Goal: Information Seeking & Learning: Learn about a topic

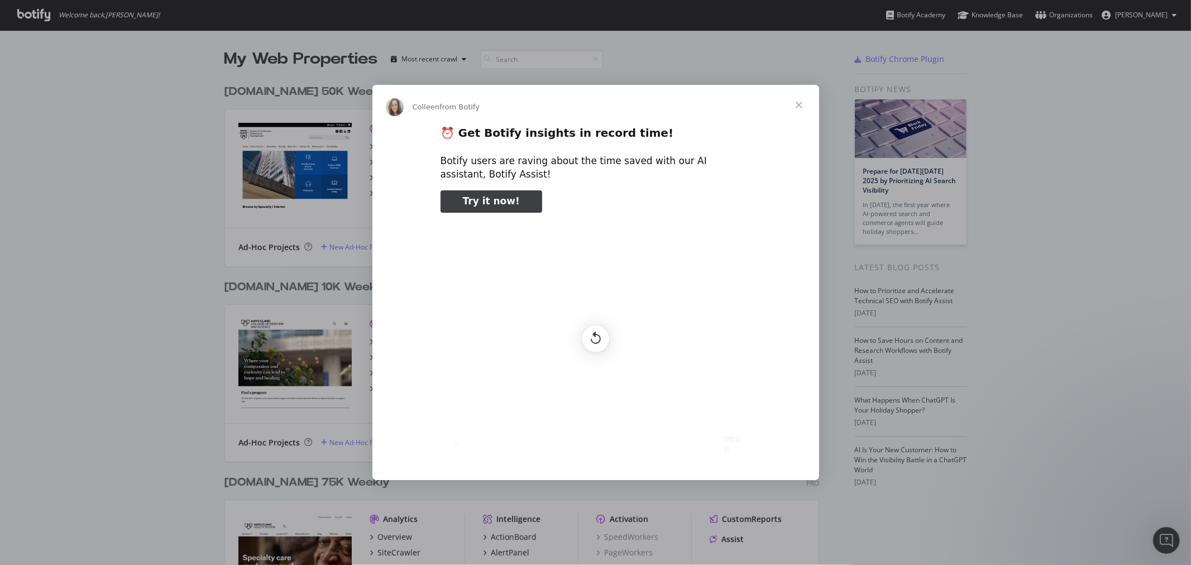
click at [676, 143] on h2 "⏰ Get Botify insights in record time!" at bounding box center [596, 136] width 310 height 21
click at [593, 336] on icon "Replay" at bounding box center [595, 338] width 21 height 21
type input "186042"
click at [800, 109] on span "Close" at bounding box center [799, 105] width 40 height 40
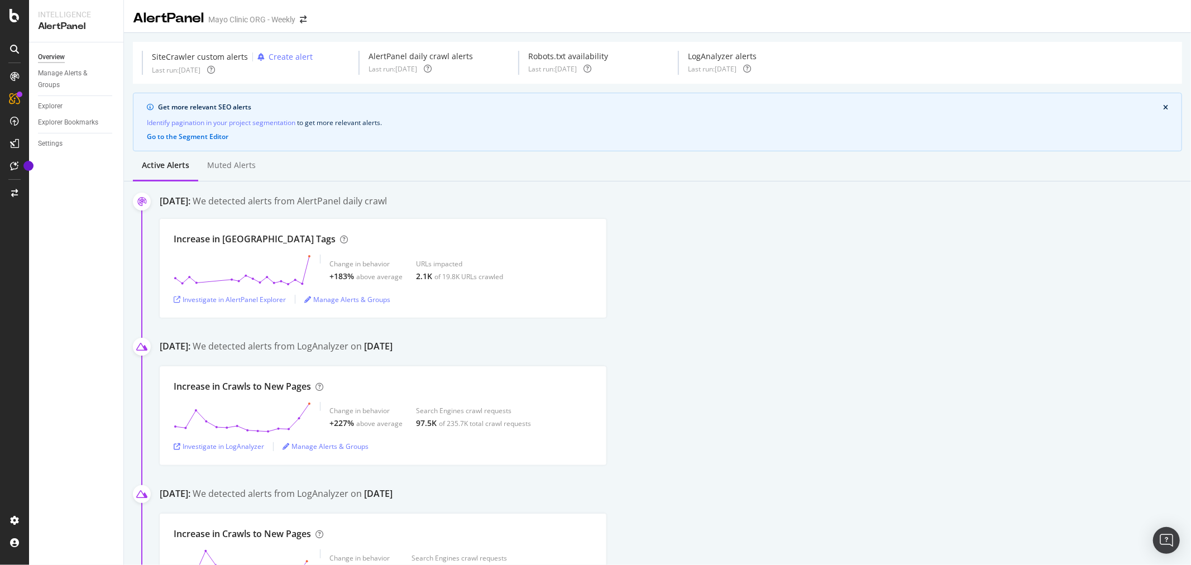
drag, startPoint x: 843, startPoint y: 235, endPoint x: 742, endPoint y: 224, distance: 102.1
click at [840, 237] on div "Increase in Noindex Tags Change in behavior +183% above average URLs impacted 2…" at bounding box center [675, 268] width 1031 height 99
drag, startPoint x: 364, startPoint y: 276, endPoint x: 356, endPoint y: 278, distance: 8.0
click at [364, 276] on div "above average" at bounding box center [379, 276] width 46 height 9
click at [296, 276] on div at bounding box center [296, 276] width 6 height 3
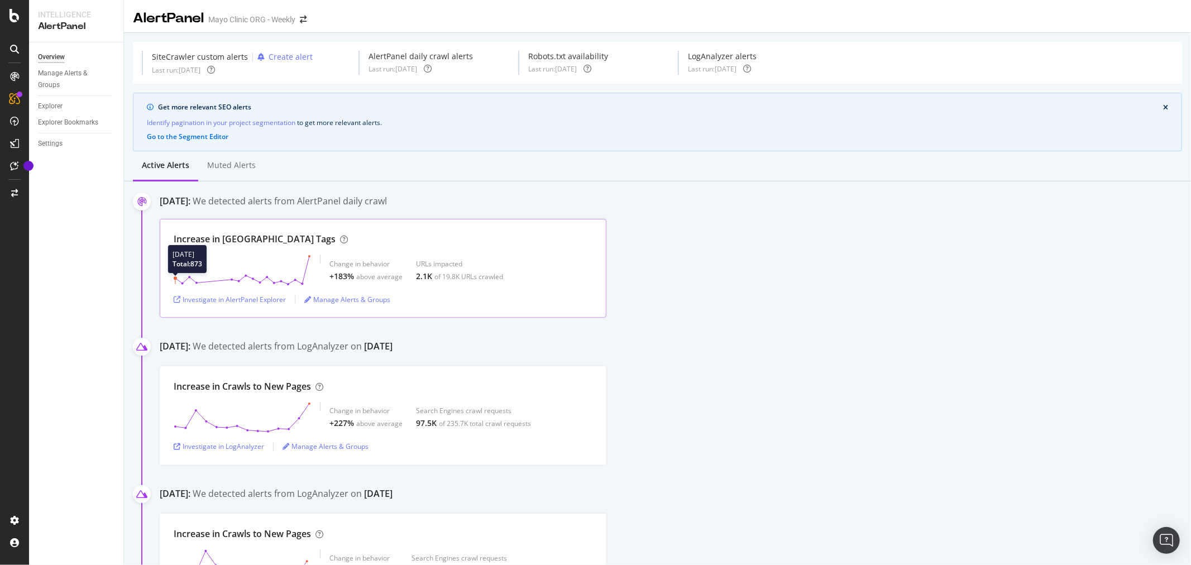
click at [281, 277] on icon at bounding box center [242, 270] width 137 height 31
click at [271, 296] on div "Investigate in AlertPanel Explorer" at bounding box center [230, 299] width 112 height 9
click at [58, 103] on div "Overview" at bounding box center [57, 103] width 32 height 11
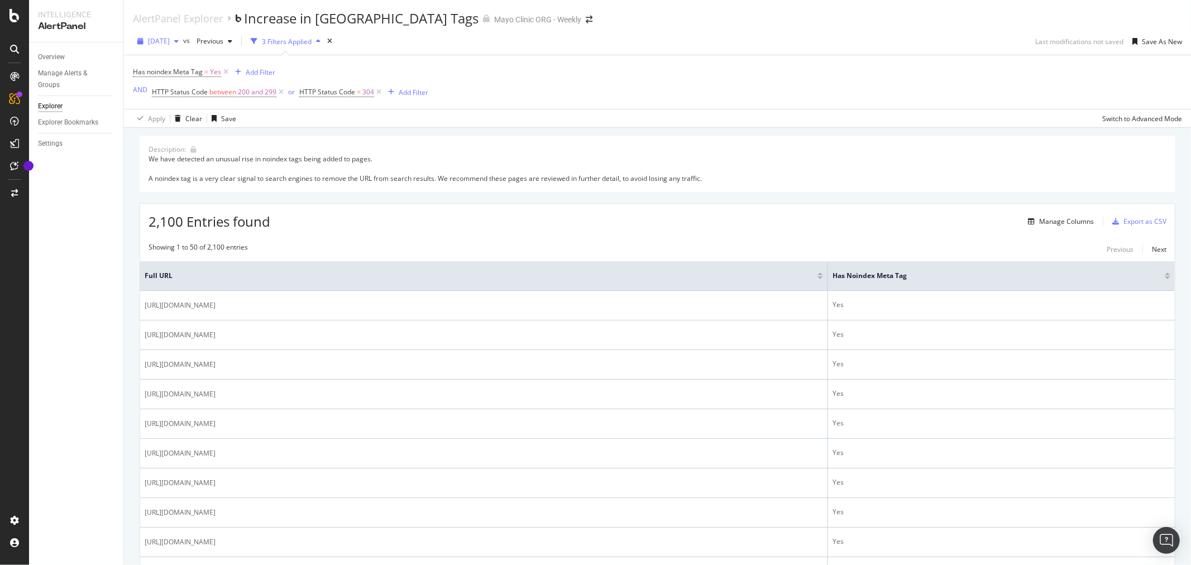
click at [163, 41] on span "[DATE]" at bounding box center [159, 40] width 22 height 9
click at [1119, 137] on div "Description: We have detected an unusual rise in noindex tags being added to pa…" at bounding box center [658, 164] width 1036 height 56
click at [1051, 217] on div "Manage Columns" at bounding box center [1059, 222] width 70 height 12
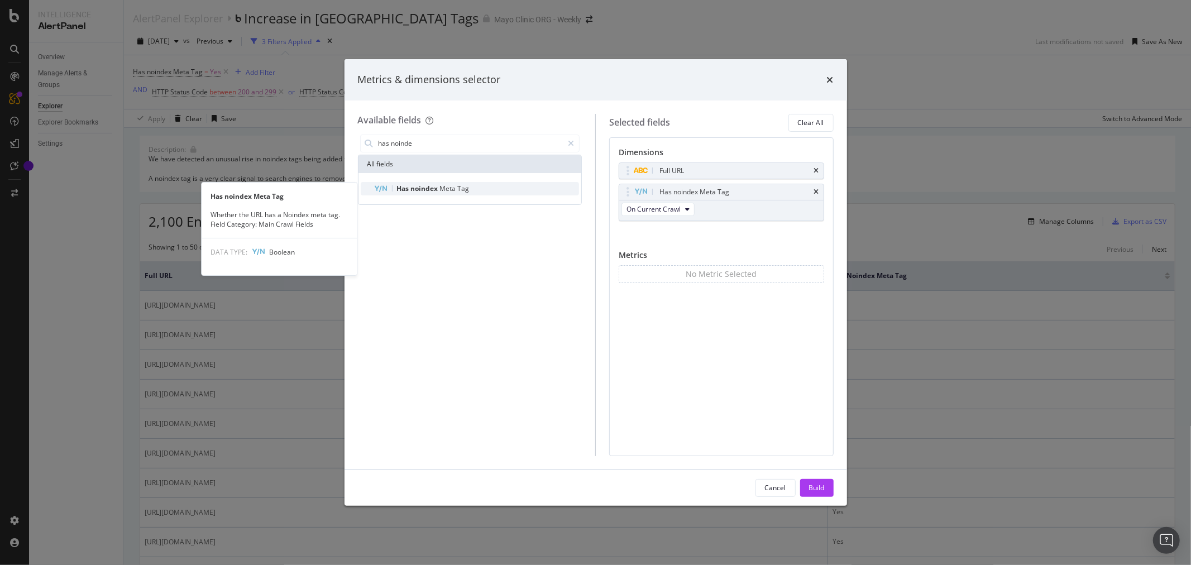
type input "has noinde"
click at [459, 184] on span "Tag" at bounding box center [464, 188] width 12 height 9
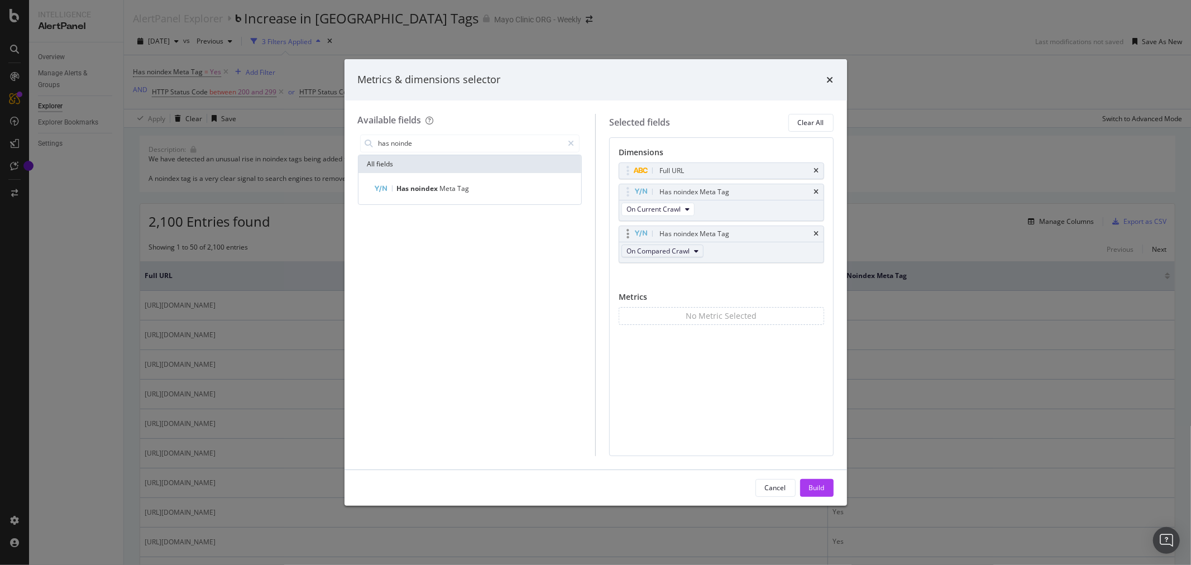
click at [675, 251] on span "On Compared Crawl" at bounding box center [658, 250] width 63 height 9
click at [747, 289] on div "Dimensions Full URL Has noindex Meta Tag On Current Crawl Has noindex Meta Tag …" at bounding box center [722, 246] width 206 height 198
click at [821, 490] on div "Build" at bounding box center [817, 487] width 16 height 9
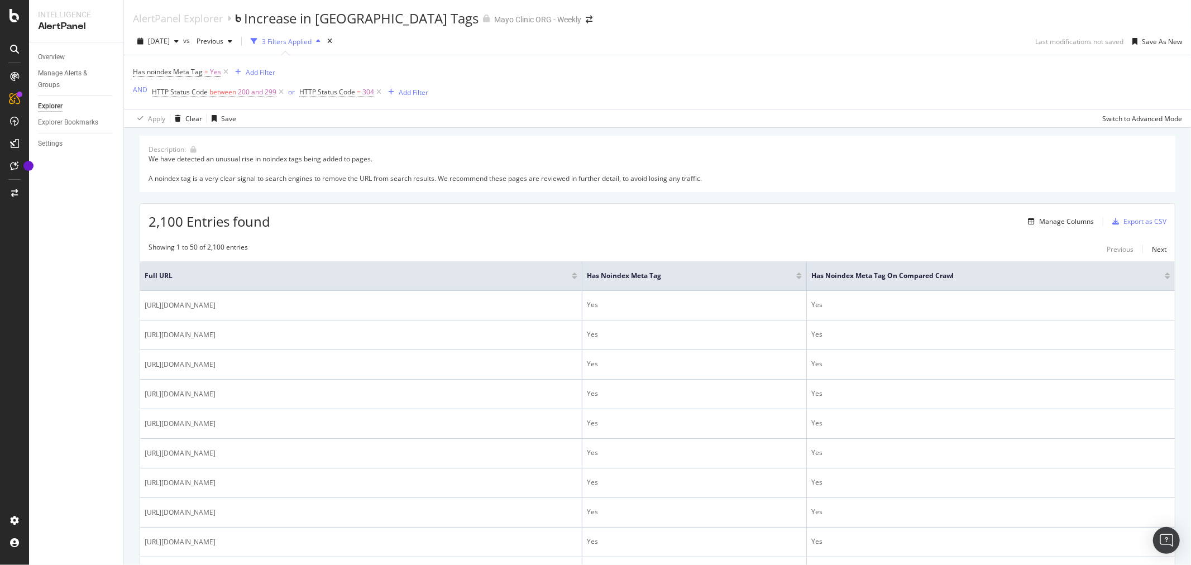
click at [1165, 279] on div at bounding box center [1168, 277] width 6 height 3
click at [1165, 274] on div at bounding box center [1168, 274] width 6 height 3
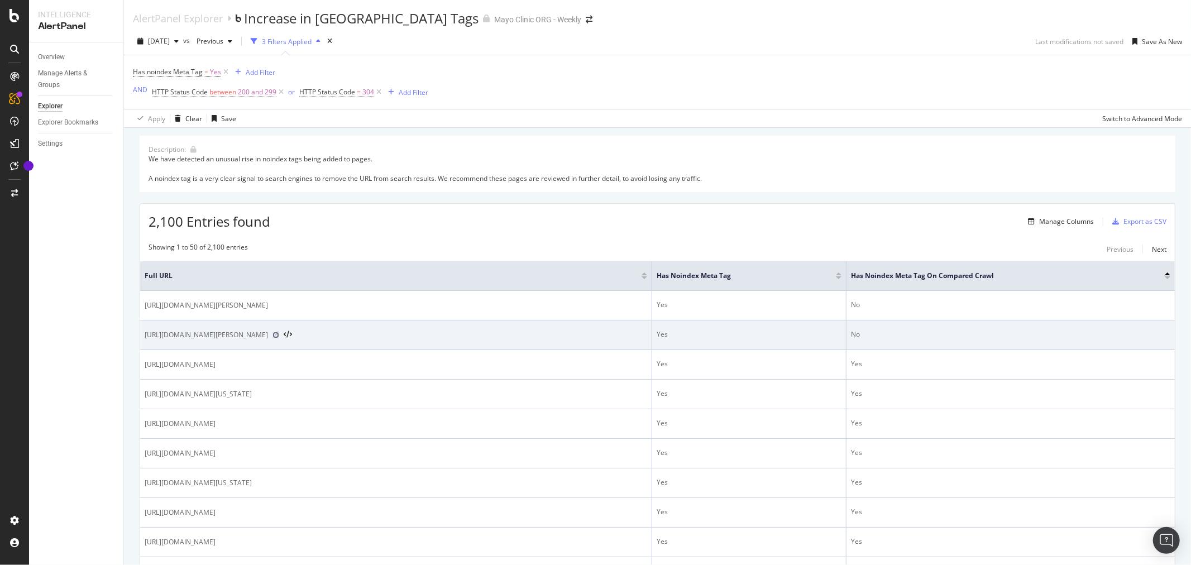
click at [279, 333] on icon at bounding box center [276, 335] width 7 height 7
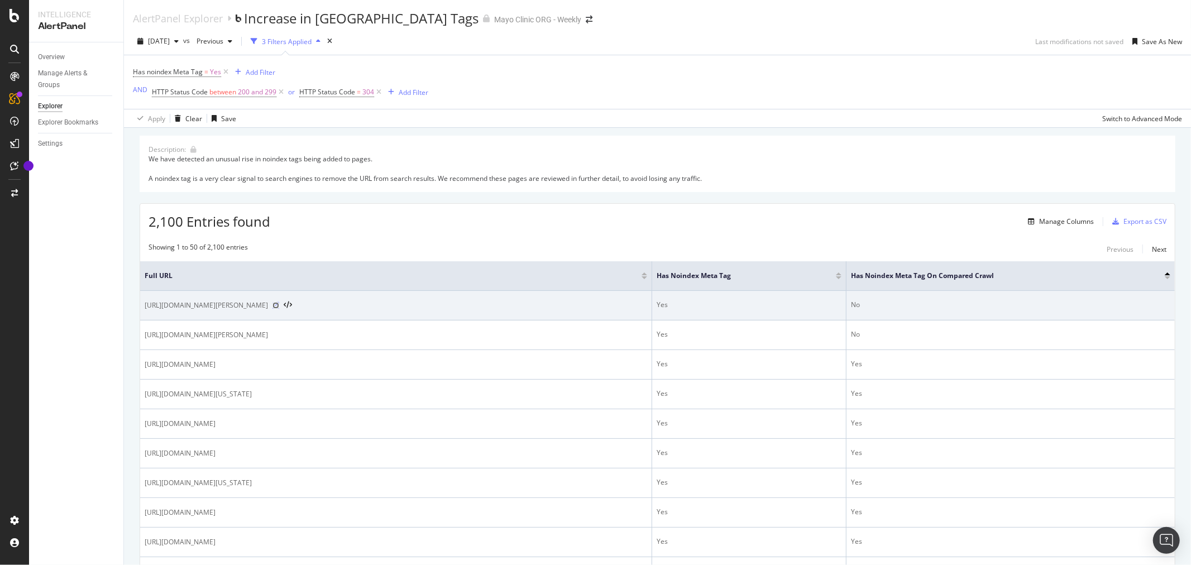
click at [279, 304] on icon at bounding box center [276, 305] width 7 height 7
click at [279, 305] on icon at bounding box center [276, 305] width 7 height 7
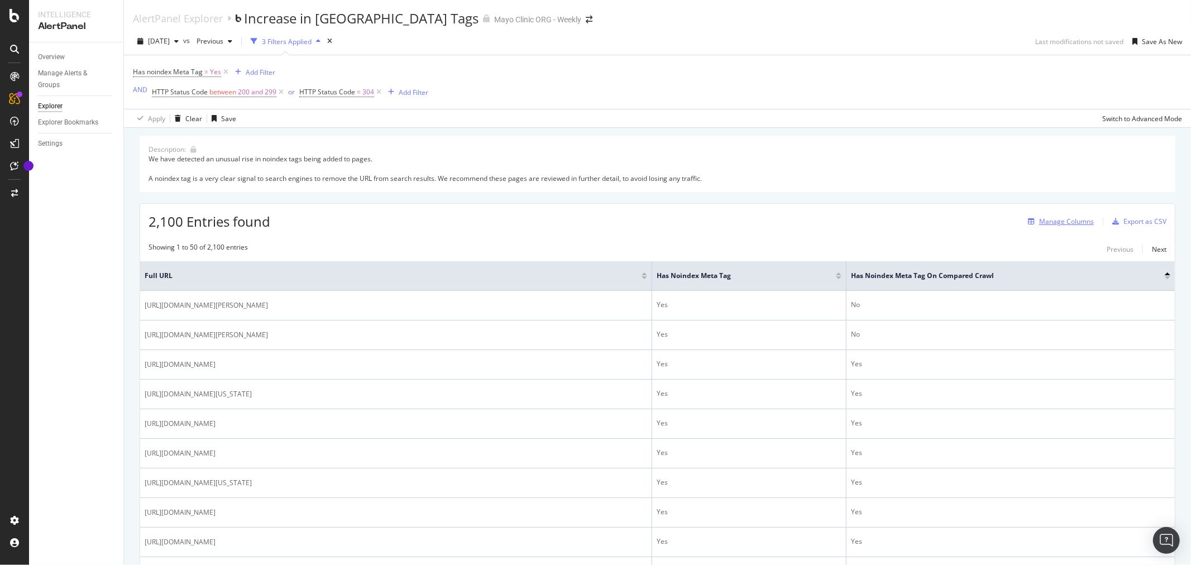
click at [1047, 223] on div "Manage Columns" at bounding box center [1066, 221] width 55 height 9
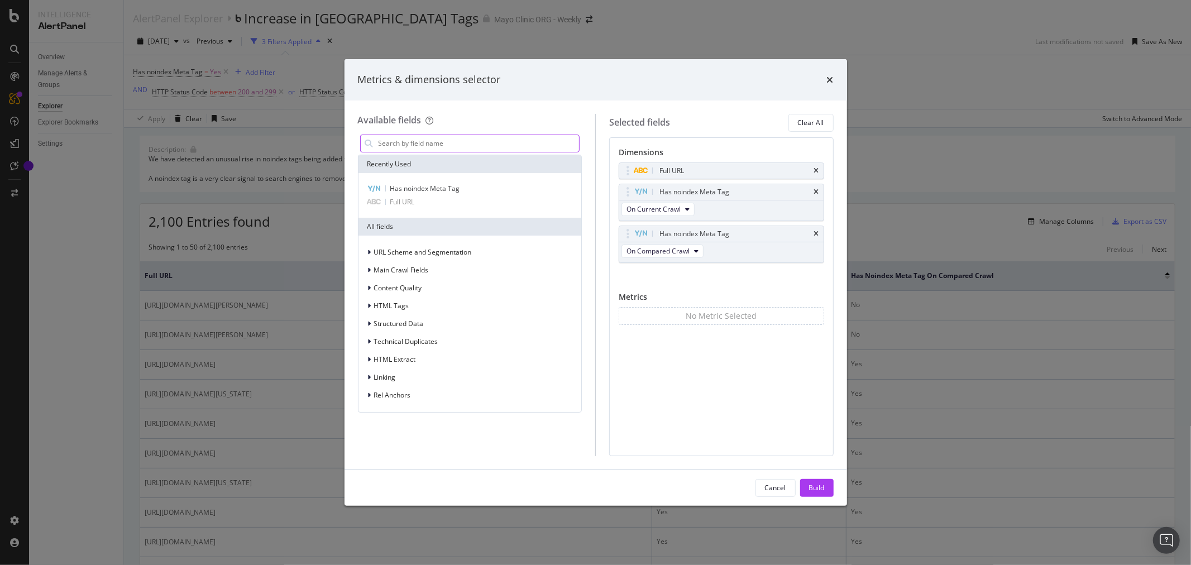
click at [486, 142] on input "modal" at bounding box center [479, 143] width 202 height 17
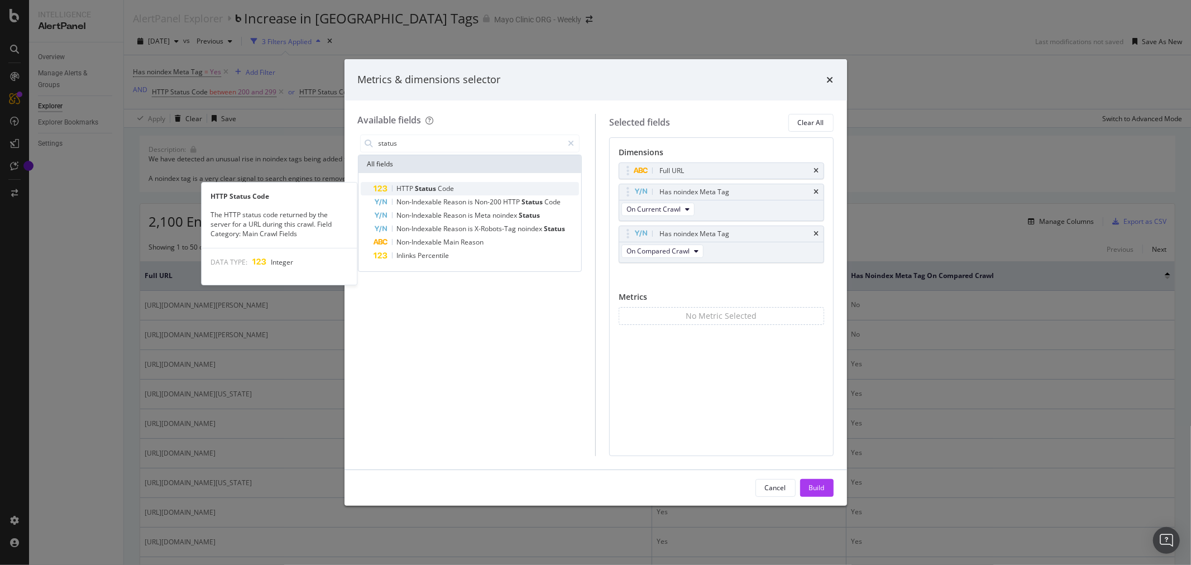
type input "status"
click at [479, 190] on div "HTTP Status Code" at bounding box center [477, 188] width 206 height 13
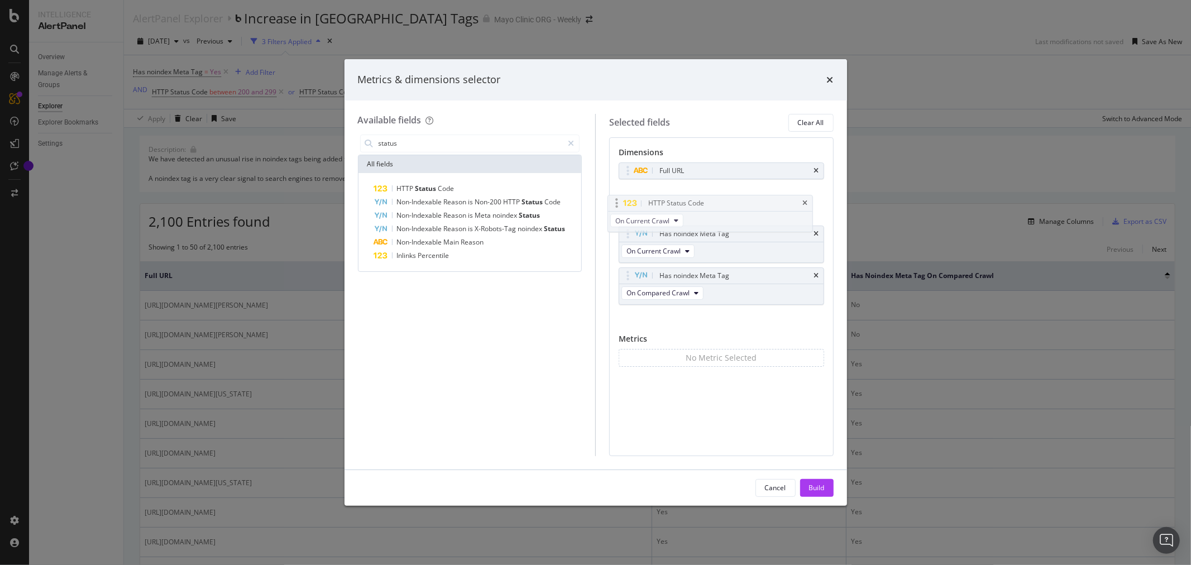
drag, startPoint x: 704, startPoint y: 276, endPoint x: 692, endPoint y: 204, distance: 73.5
click at [692, 204] on body "Intelligence AlertPanel Overview Manage Alerts & Groups Explorer Explorer Bookm…" at bounding box center [595, 282] width 1191 height 565
click at [822, 478] on div "Cancel Build" at bounding box center [596, 488] width 503 height 36
click at [824, 493] on div "Build" at bounding box center [817, 487] width 16 height 9
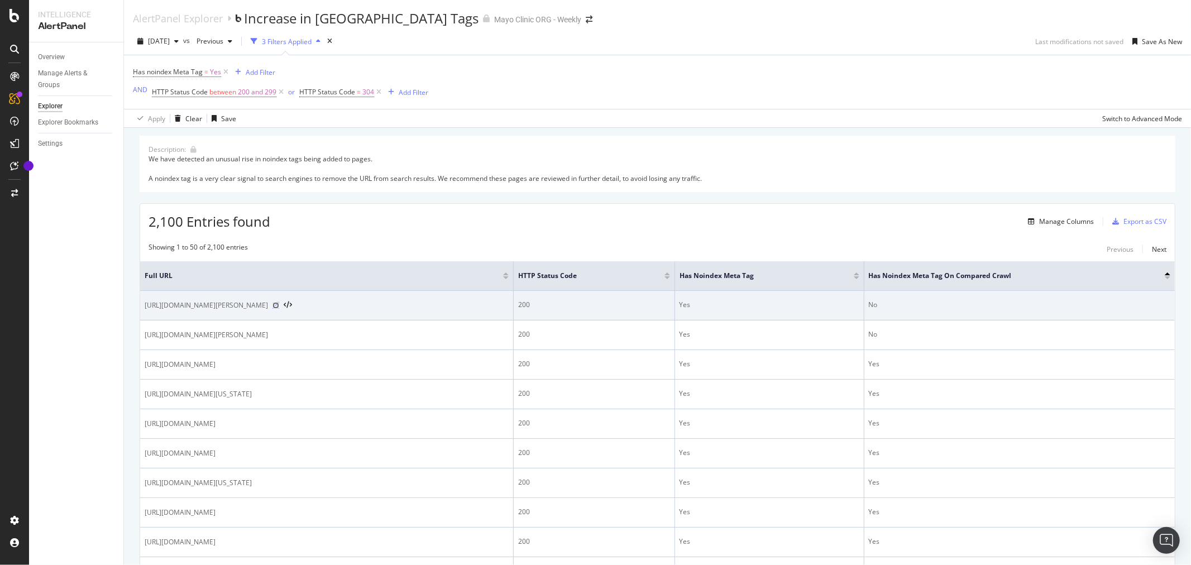
click at [279, 308] on icon at bounding box center [276, 305] width 7 height 7
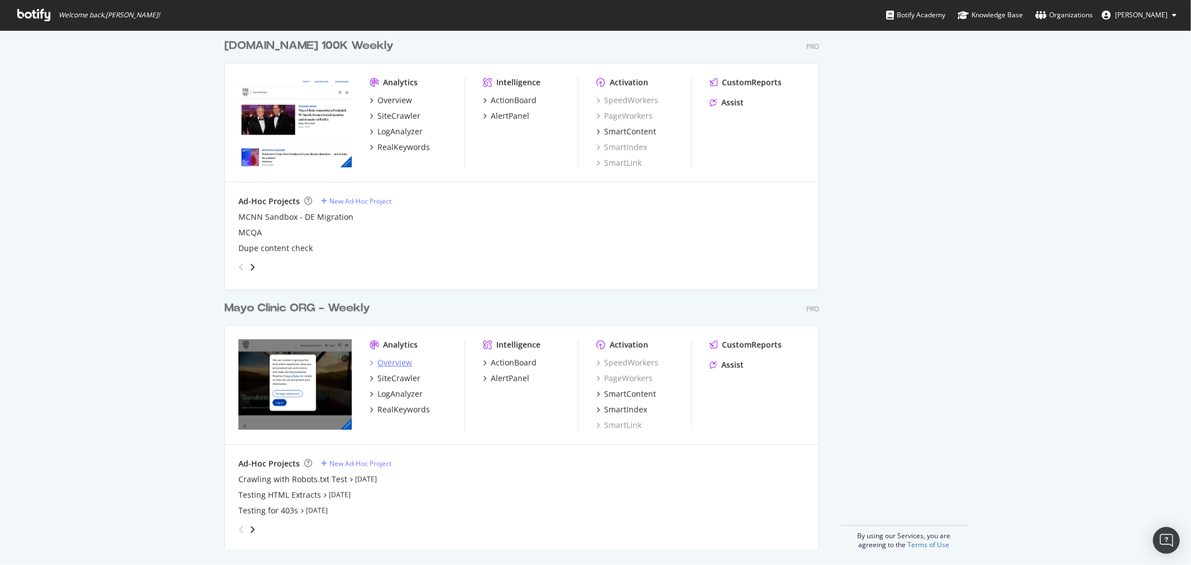
scroll to position [1119, 0]
click at [391, 371] on div "SiteCrawler" at bounding box center [399, 376] width 43 height 11
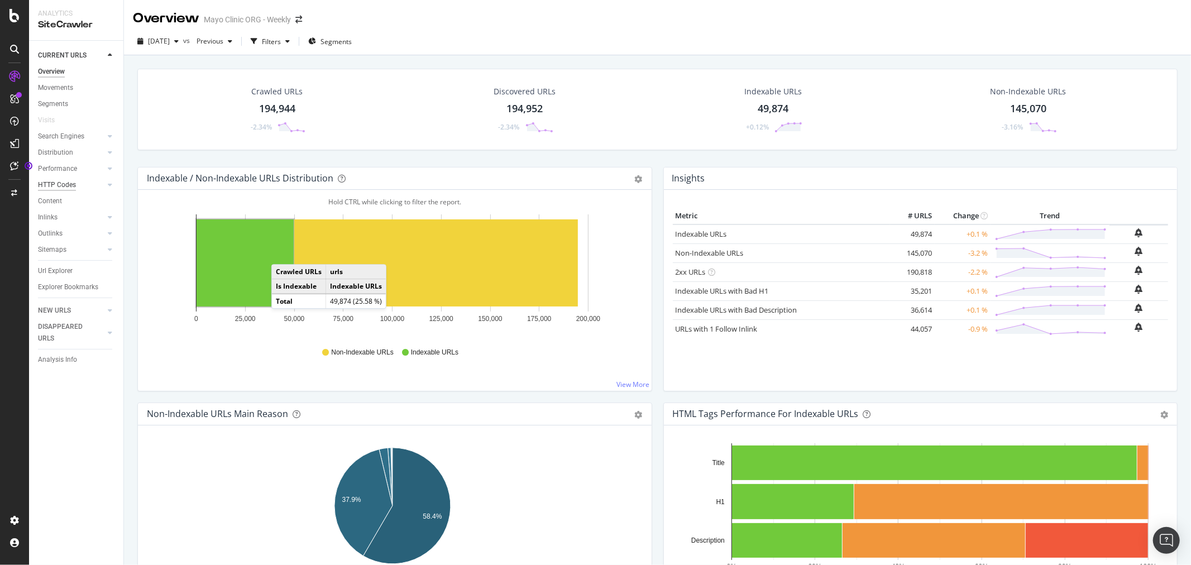
click at [74, 180] on div "HTTP Codes" at bounding box center [57, 185] width 38 height 12
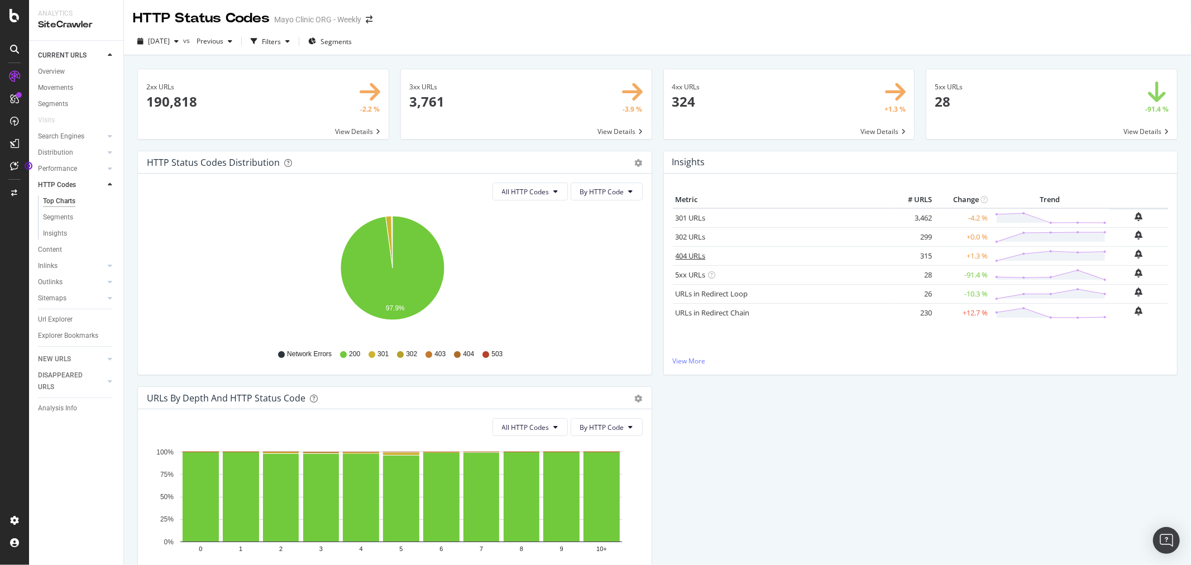
click at [690, 259] on link "404 URLs" at bounding box center [691, 256] width 30 height 10
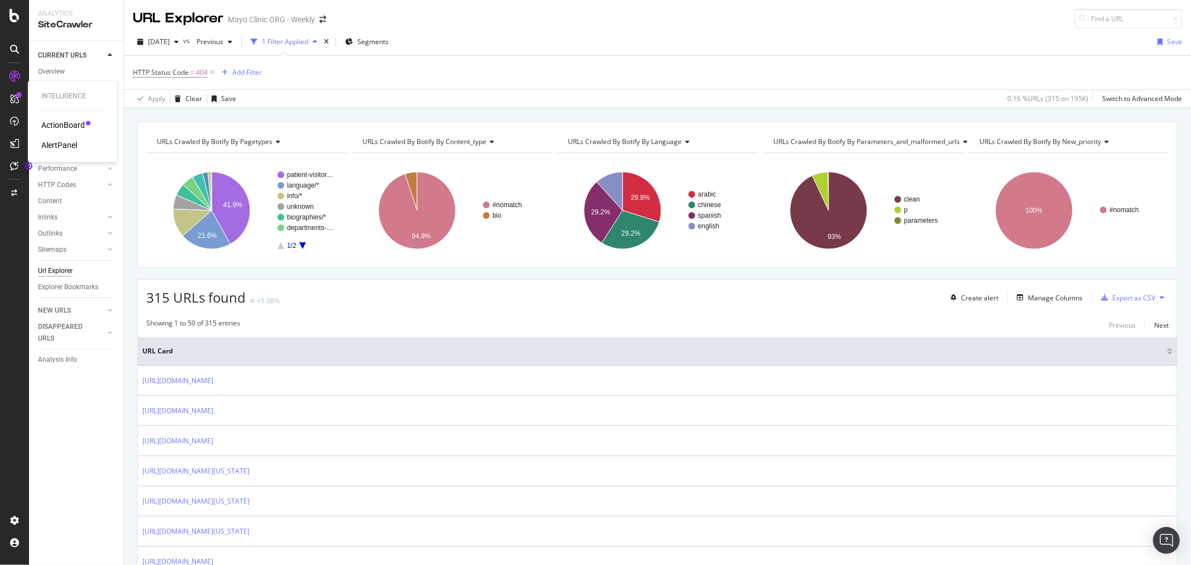
click at [70, 118] on div "Intelligence ActionBoard AlertPanel" at bounding box center [72, 121] width 80 height 77
click at [70, 121] on div "ActionBoard" at bounding box center [63, 125] width 44 height 11
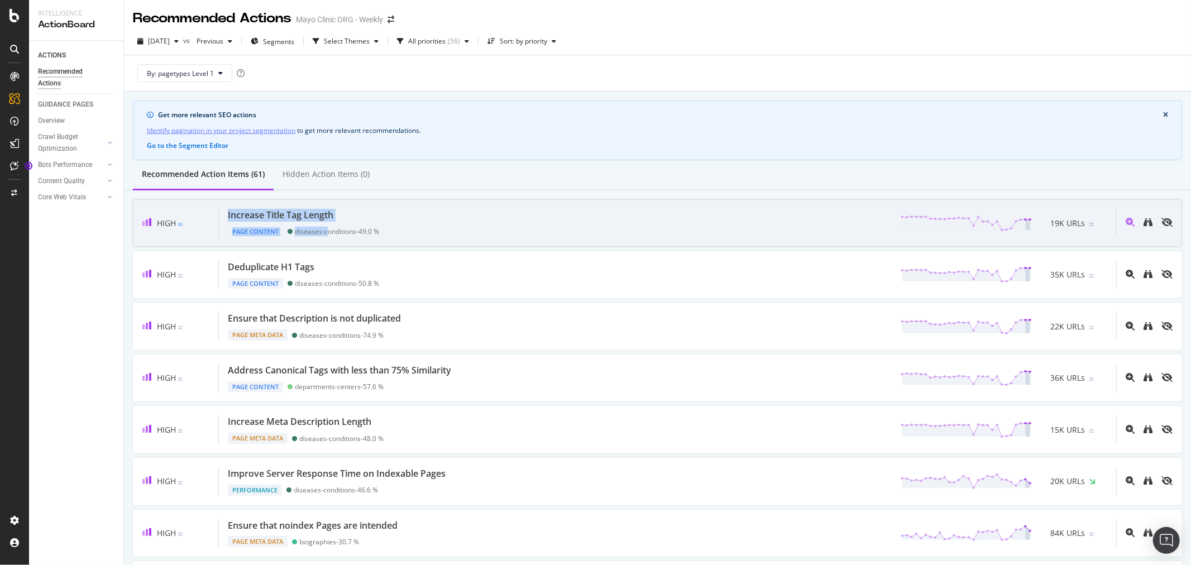
drag, startPoint x: 201, startPoint y: 194, endPoint x: 326, endPoint y: 227, distance: 128.8
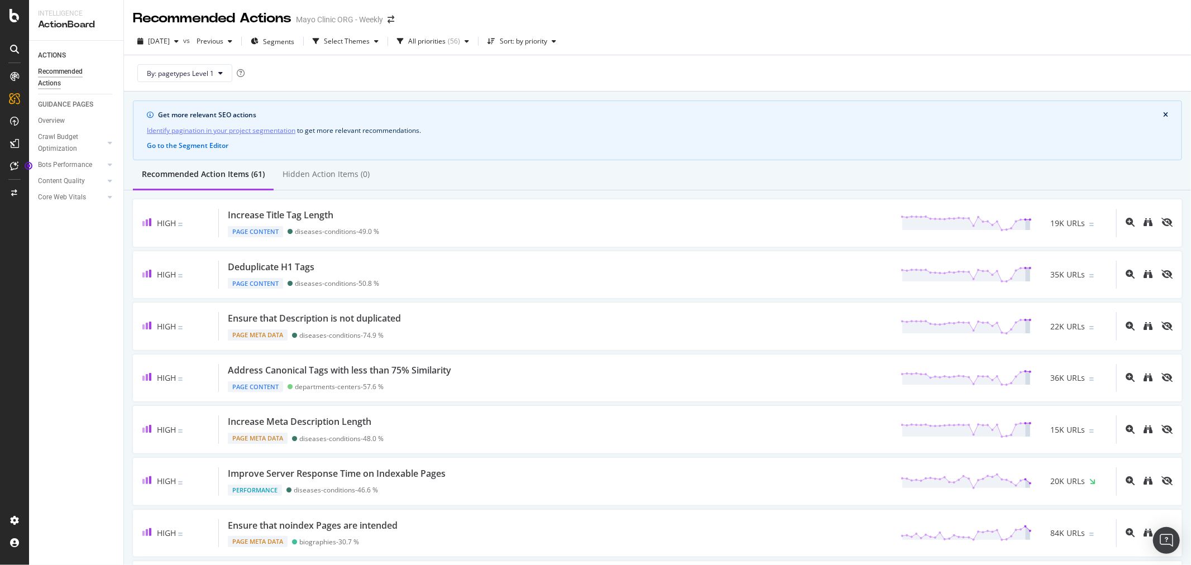
click at [990, 164] on div "Recommended Action Items (61) Hidden Action Items (0)" at bounding box center [657, 175] width 1067 height 30
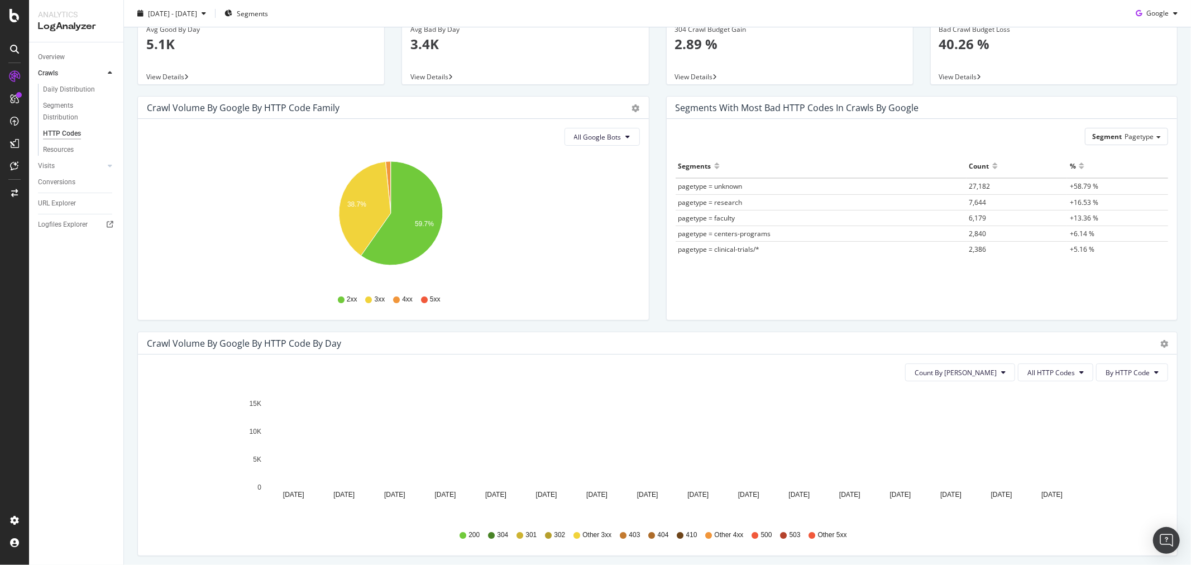
scroll to position [186, 0]
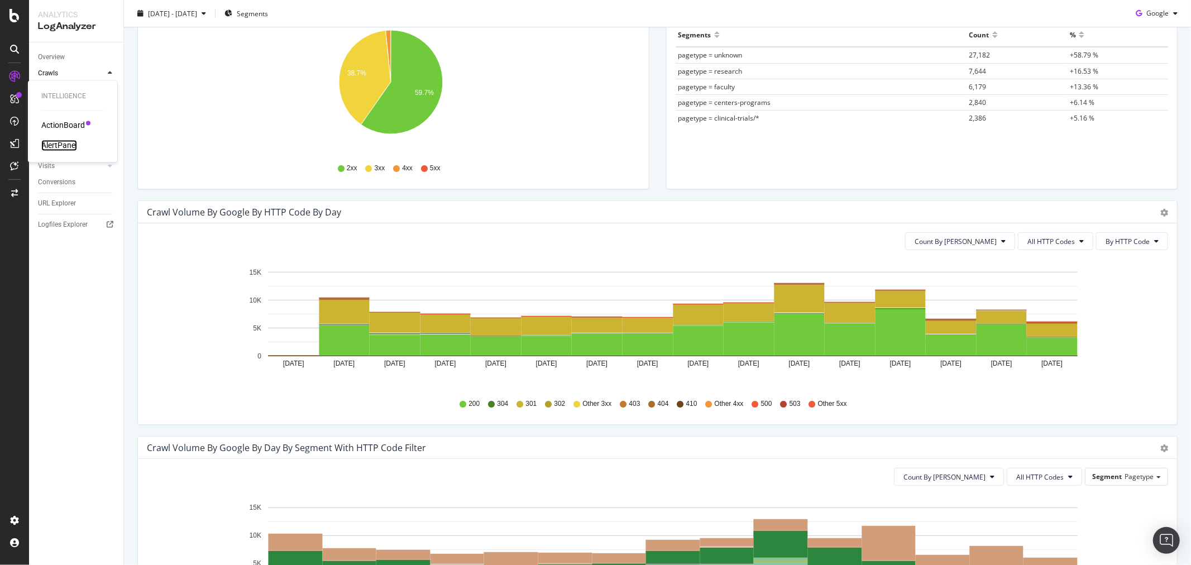
click at [52, 142] on div "AlertPanel" at bounding box center [59, 145] width 36 height 11
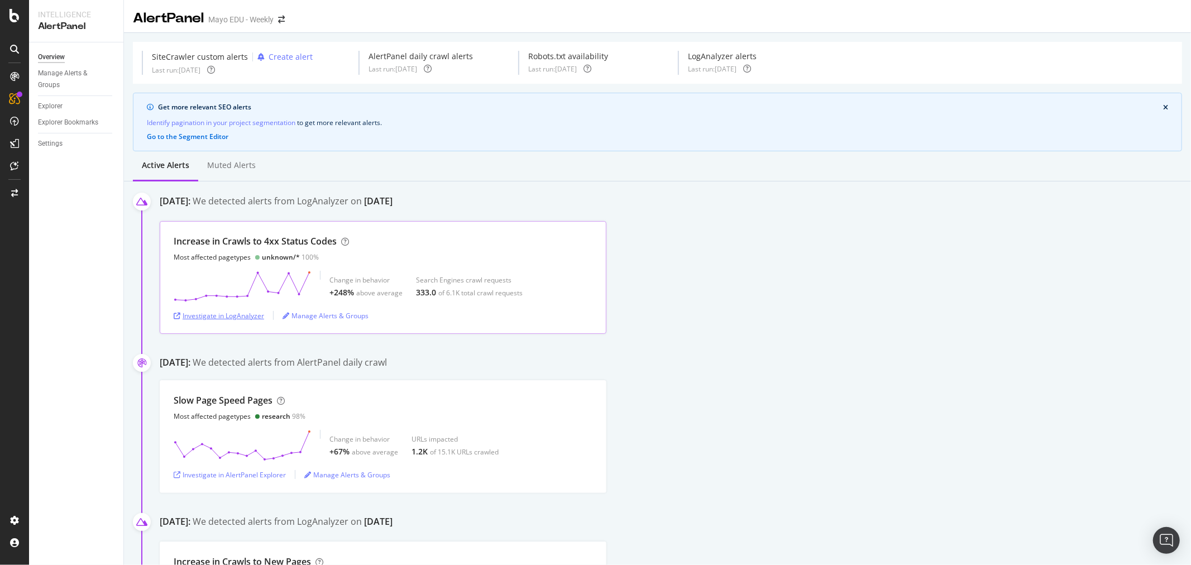
click at [243, 313] on div "Investigate in LogAnalyzer" at bounding box center [219, 315] width 90 height 9
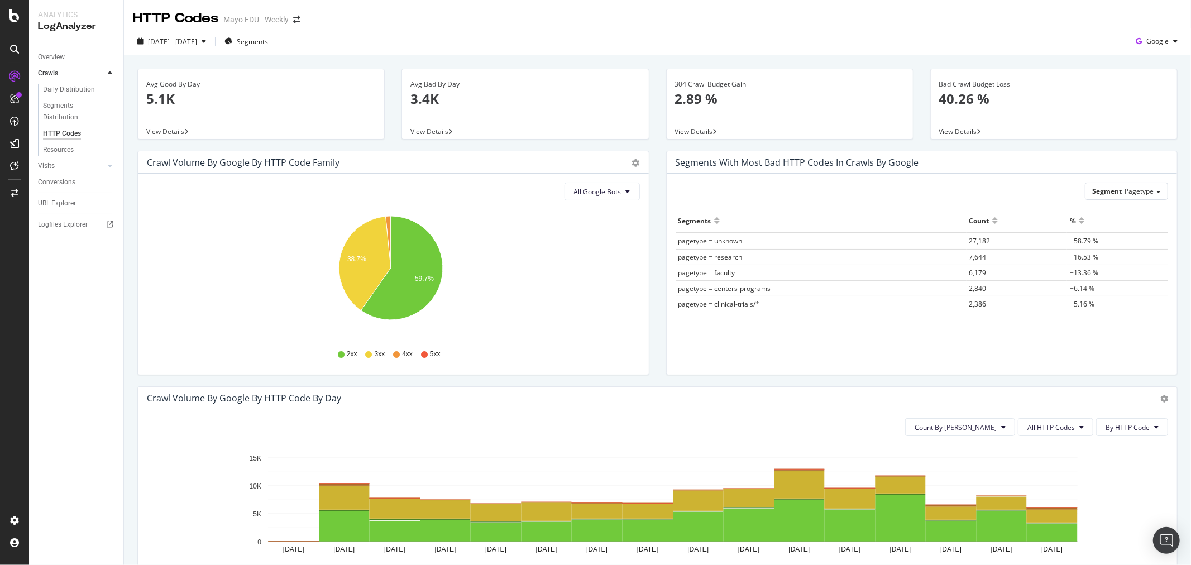
click at [704, 242] on span "pagetype = unknown" at bounding box center [711, 240] width 64 height 9
click at [389, 225] on icon "A chart." at bounding box center [388, 242] width 5 height 52
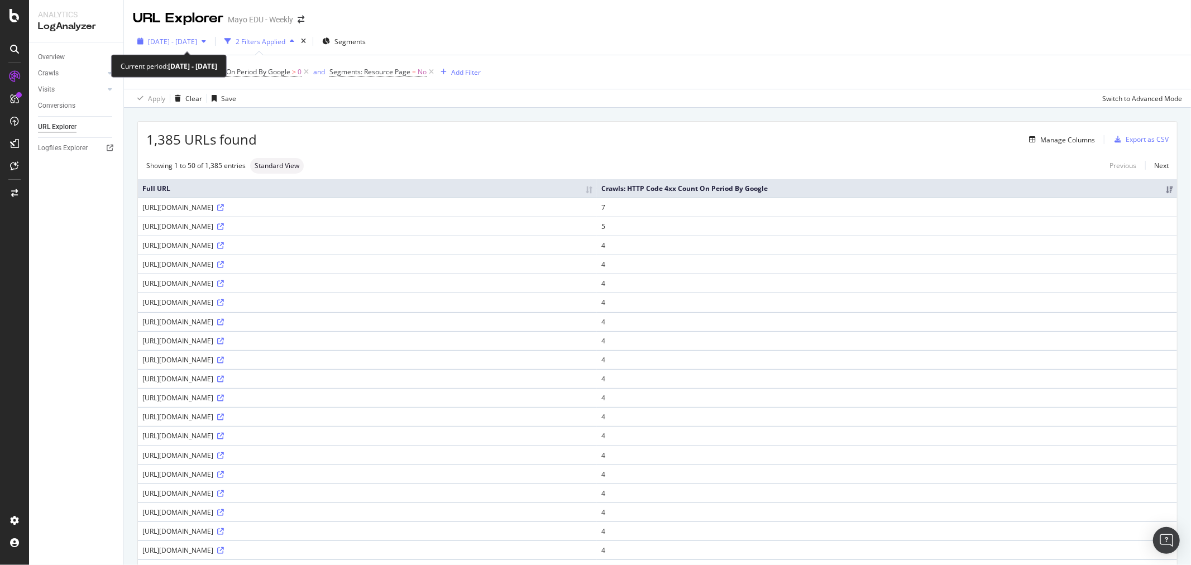
click at [209, 33] on div "[DATE] - [DATE]" at bounding box center [172, 41] width 78 height 17
click at [1057, 141] on div "Manage Columns" at bounding box center [1067, 139] width 55 height 9
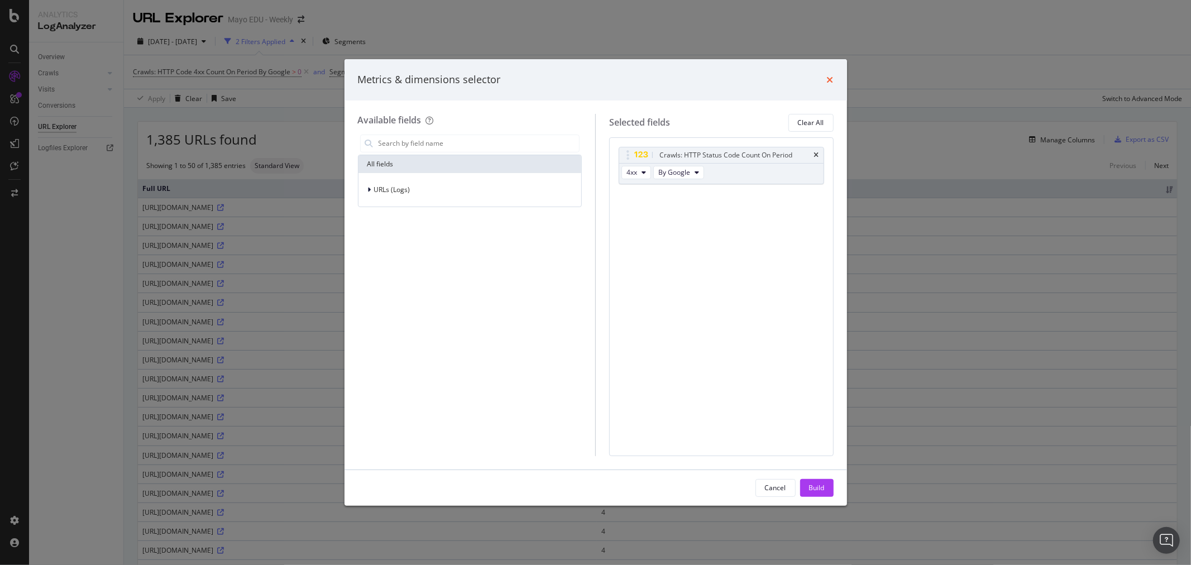
click at [828, 80] on icon "times" at bounding box center [830, 79] width 7 height 9
